Goal: Information Seeking & Learning: Learn about a topic

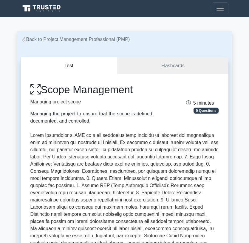
click at [23, 39] on icon at bounding box center [23, 39] width 5 height 5
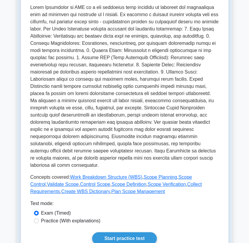
scroll to position [127, 0]
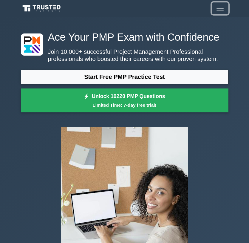
click at [218, 8] on span "Toggle navigation" at bounding box center [220, 8] width 9 height 9
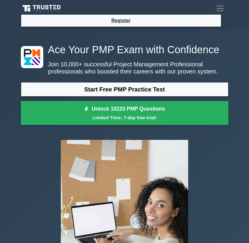
click at [233, 65] on div "Ace Your PMP Exam with Confidence Join 10,000+ successful Project Management Pr…" at bounding box center [124, 159] width 249 height 260
